Goal: Check status

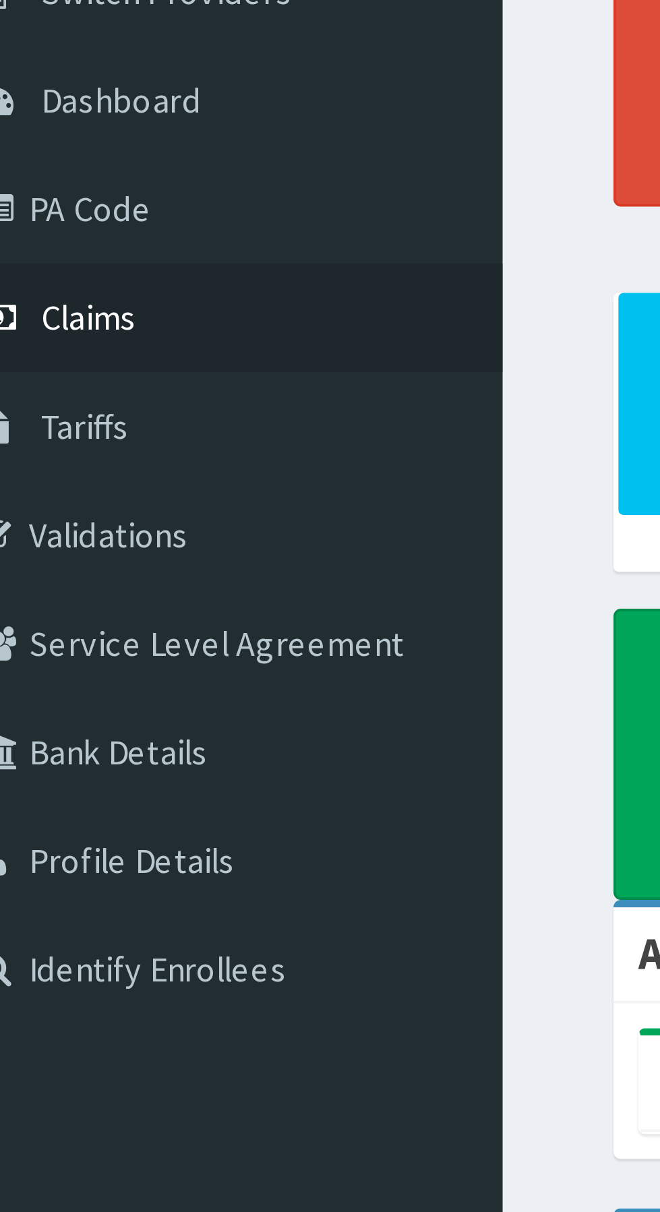
click at [40, 204] on span "Claims" at bounding box center [42, 206] width 26 height 12
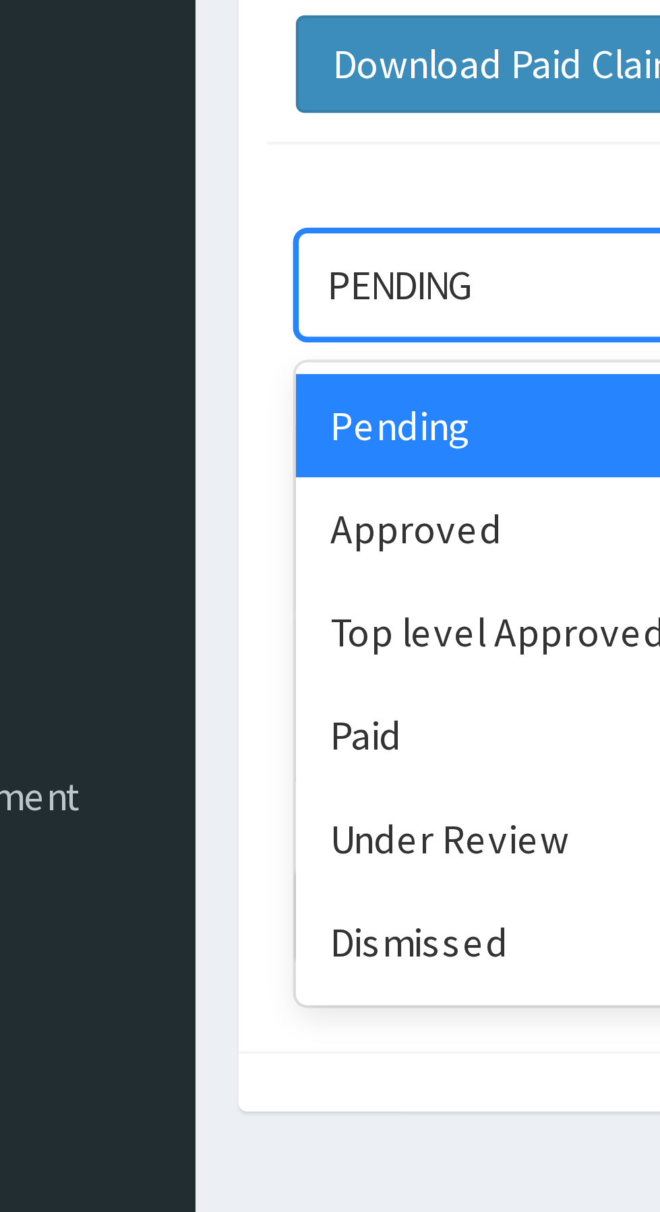
click at [219, 229] on div "Approved" at bounding box center [239, 232] width 121 height 24
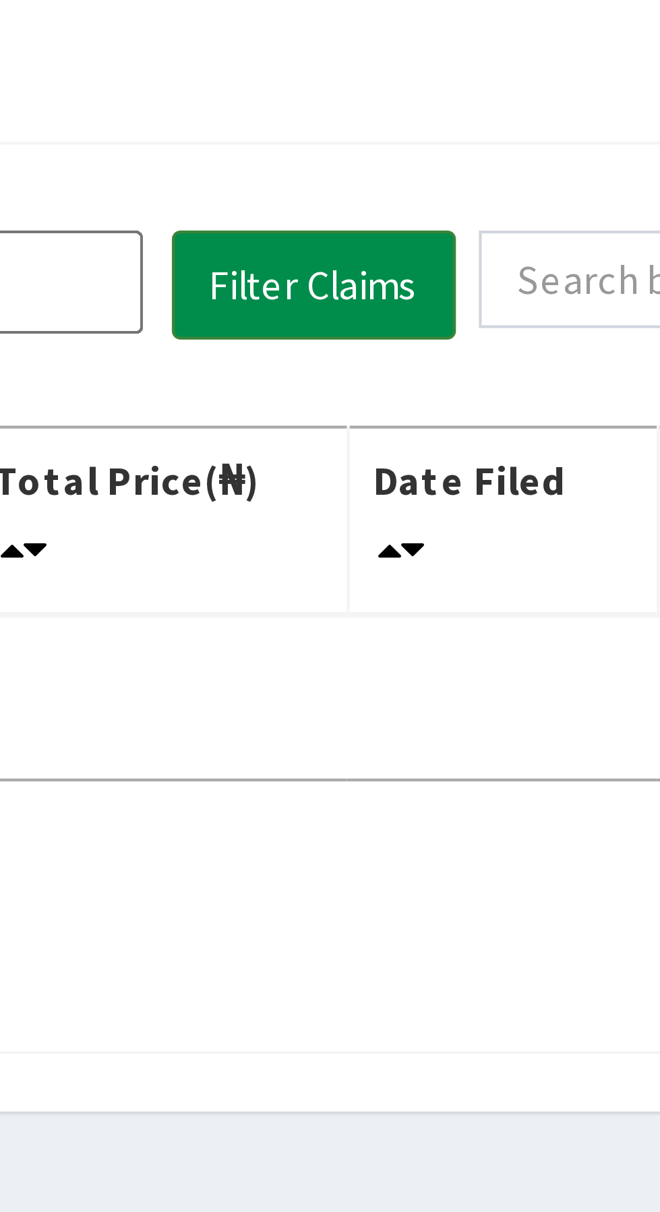
click at [478, 169] on button "Filter Claims" at bounding box center [468, 175] width 67 height 26
